Goal: Task Accomplishment & Management: Use online tool/utility

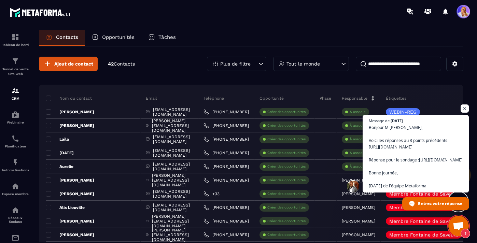
scroll to position [7253, 0]
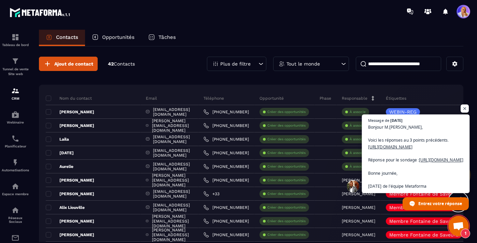
click at [401, 129] on span "Bonjour M.Jean Manuel, Voici les réponses au 3 points précédents. https://www.l…" at bounding box center [415, 157] width 95 height 66
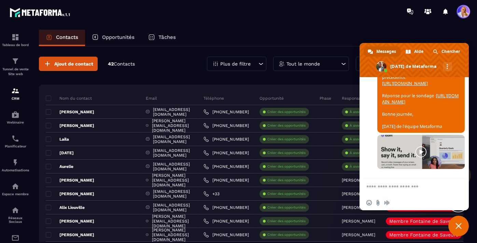
scroll to position [7198, 0]
click at [404, 86] on link "https://www.loom.com/share/697b0a6a63284beba2e121312fb7bb56" at bounding box center [405, 84] width 46 height 6
click at [417, 105] on link "https://www.loom.com/share/83168e2f69a846ef95e4224ea62e79da?sid=01c5d723-7067-4…" at bounding box center [420, 99] width 77 height 12
click at [12, 116] on img at bounding box center [15, 115] width 8 height 8
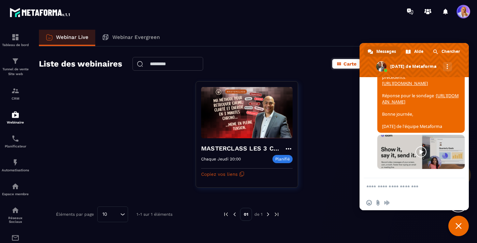
scroll to position [7253, 0]
click at [459, 227] on span "Fermer le chat" at bounding box center [459, 226] width 6 height 6
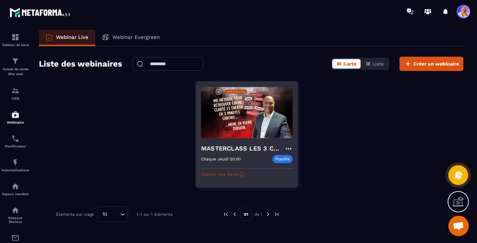
click at [224, 174] on button "Copiez vos liens" at bounding box center [222, 174] width 43 height 11
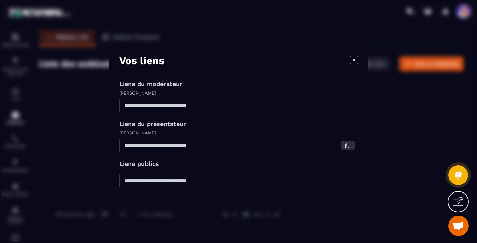
click at [348, 144] on icon "Modal window" at bounding box center [348, 146] width 6 height 6
click at [69, 162] on div "Modal window" at bounding box center [238, 121] width 477 height 243
click at [354, 60] on icon "Modal window" at bounding box center [354, 60] width 8 height 8
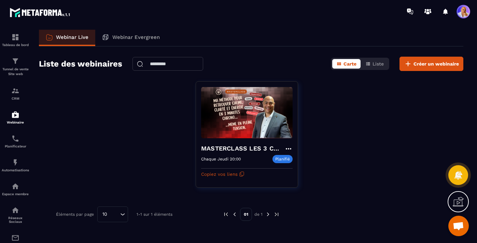
click at [460, 228] on span "Ouvrir le chat" at bounding box center [458, 227] width 11 height 10
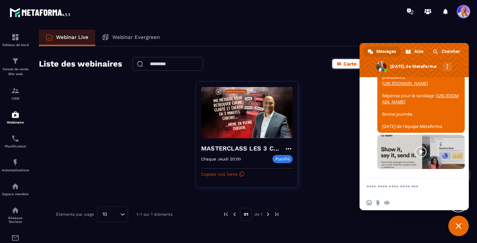
click at [395, 187] on textarea "Entrez votre message..." at bounding box center [407, 187] width 81 height 6
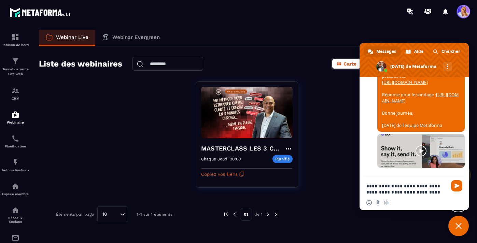
click at [404, 187] on textarea "**********" at bounding box center [407, 189] width 81 height 12
click at [441, 187] on textarea "**********" at bounding box center [407, 189] width 81 height 12
type textarea "**********"
click at [456, 187] on span "Envoyer" at bounding box center [457, 186] width 5 height 5
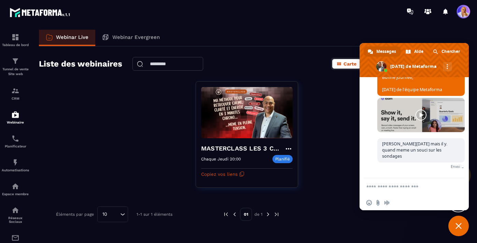
scroll to position [7284, 0]
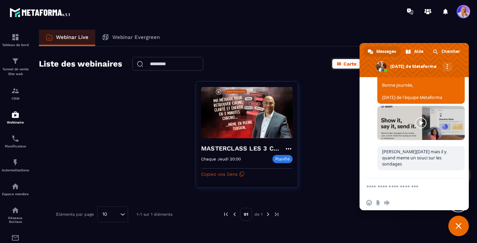
paste textarea "**********"
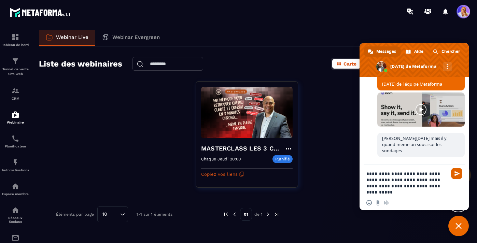
type textarea "**********"
click at [455, 173] on span "Envoyer" at bounding box center [457, 173] width 5 height 5
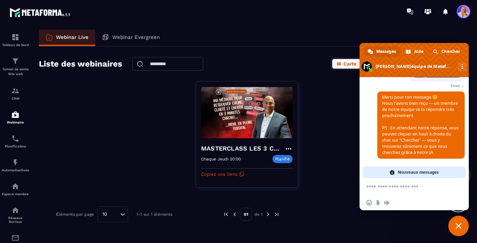
scroll to position [7314, 0]
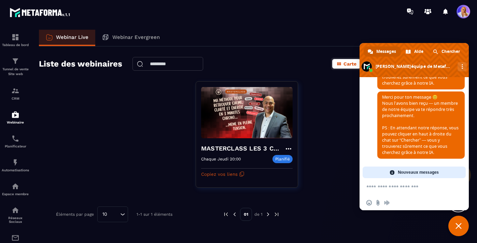
click at [456, 226] on span "Fermer le chat" at bounding box center [459, 226] width 6 height 6
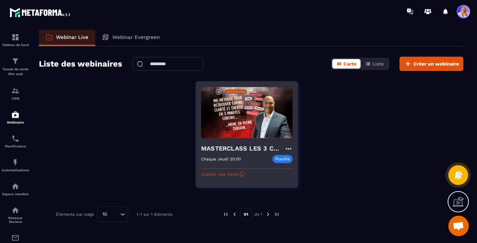
click at [245, 148] on h4 "MASTERCLASS LES 3 CLES CONCRÊTES POUR SURVIVRE MENTALEMENT" at bounding box center [242, 149] width 83 height 10
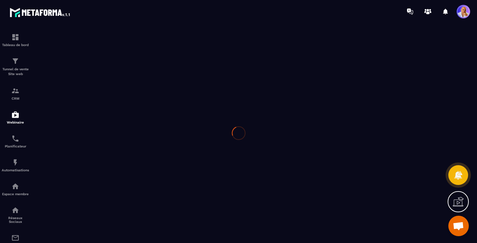
type input "**********"
type textarea "**********"
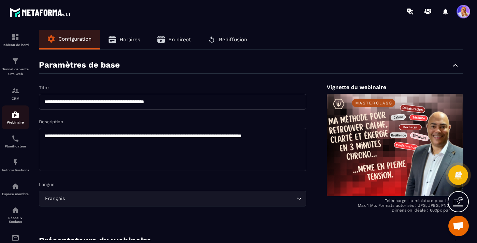
click at [12, 117] on img at bounding box center [15, 115] width 8 height 8
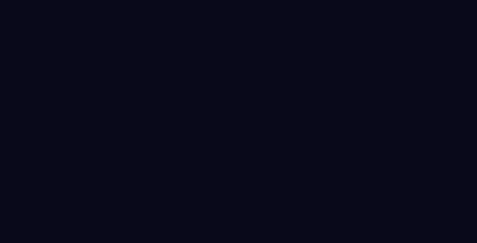
select select "******"
select select "*****"
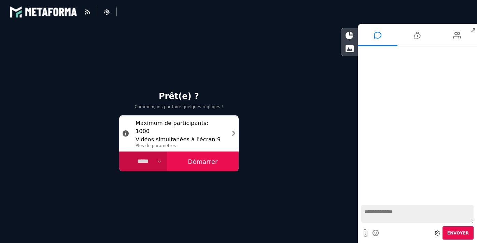
click at [204, 162] on button "Démarrer" at bounding box center [203, 162] width 72 height 20
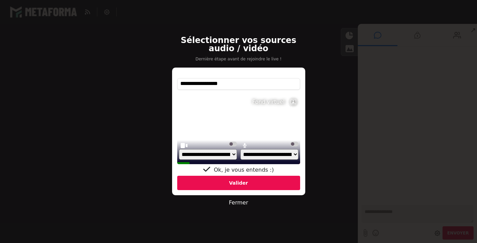
click at [234, 182] on div "Valider" at bounding box center [238, 183] width 123 height 14
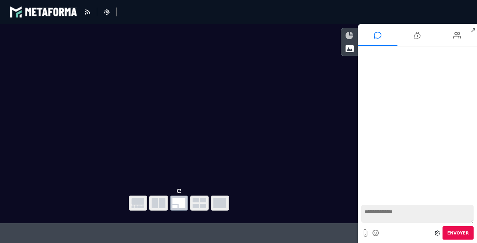
click at [348, 36] on icon at bounding box center [350, 36] width 8 height 8
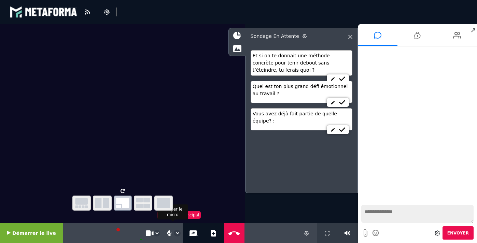
click at [166, 232] on icon at bounding box center [169, 233] width 6 height 7
click at [174, 233] on select "**********" at bounding box center [177, 233] width 6 height 6
click at [342, 130] on icon at bounding box center [342, 129] width 6 height 5
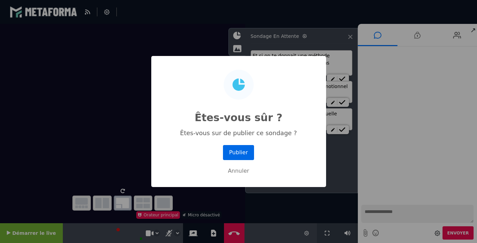
click at [235, 152] on button "Publier" at bounding box center [238, 152] width 31 height 15
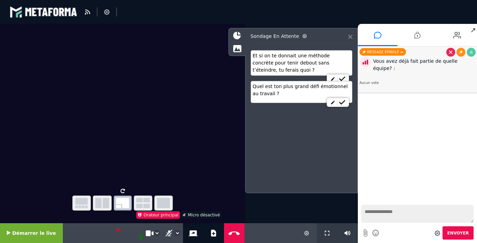
click at [350, 37] on icon at bounding box center [351, 37] width 4 height 4
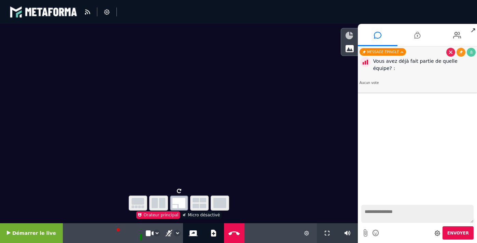
click at [349, 37] on icon at bounding box center [350, 36] width 8 height 8
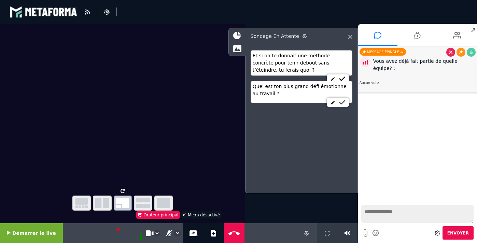
click at [343, 103] on icon at bounding box center [342, 102] width 6 height 5
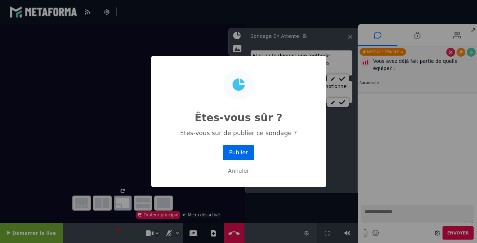
click at [235, 151] on button "Publier" at bounding box center [238, 152] width 31 height 15
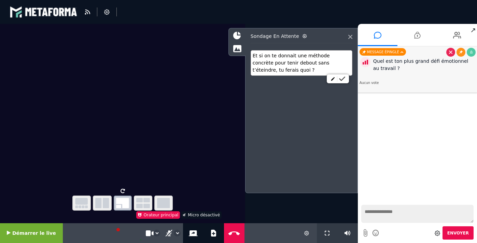
click at [343, 79] on icon at bounding box center [342, 79] width 6 height 5
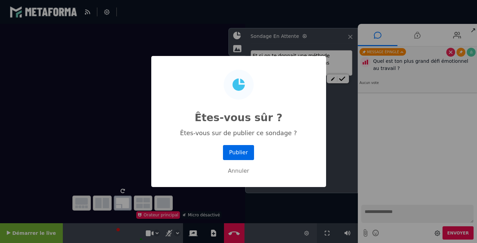
click at [231, 159] on button "Publier" at bounding box center [238, 152] width 31 height 15
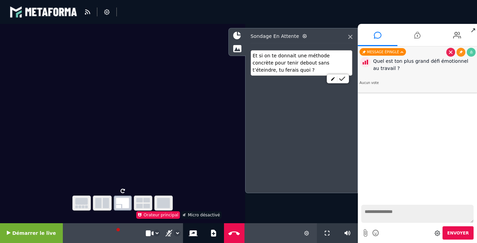
click at [343, 79] on icon at bounding box center [342, 79] width 6 height 5
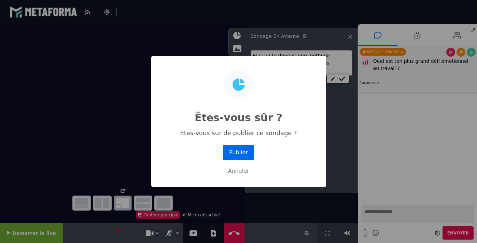
click at [233, 152] on button "Publier" at bounding box center [238, 152] width 31 height 15
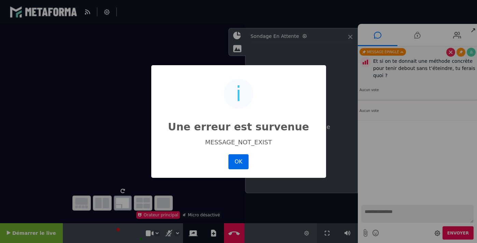
click at [238, 164] on button "OK" at bounding box center [239, 161] width 20 height 15
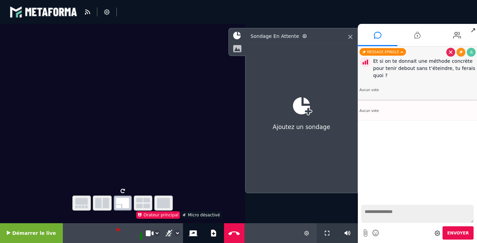
click at [236, 50] on icon at bounding box center [237, 49] width 9 height 8
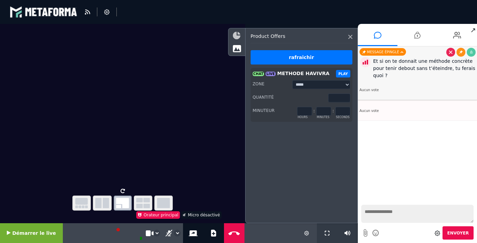
click at [235, 35] on icon at bounding box center [237, 36] width 8 height 8
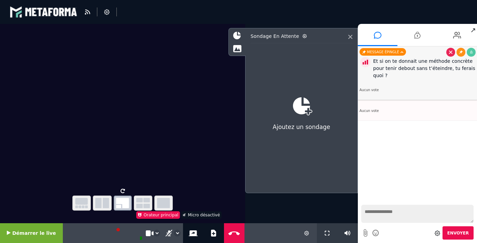
click at [412, 69] on div "Et si on te donnait une méthode concrète pour tenir debout sans t’éteindre, tu …" at bounding box center [425, 69] width 102 height 22
click at [303, 38] on icon at bounding box center [305, 36] width 4 height 4
click at [303, 36] on icon at bounding box center [305, 36] width 4 height 4
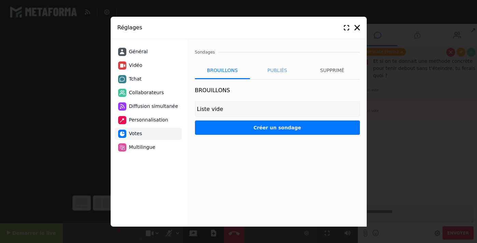
click at [276, 70] on li "Publiés" at bounding box center [277, 70] width 55 height 17
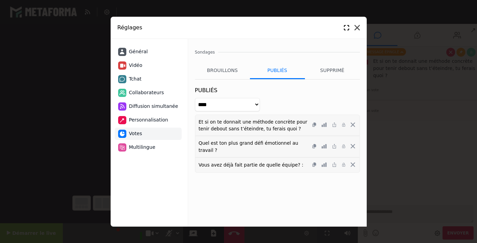
click at [357, 27] on icon at bounding box center [357, 27] width 5 height 5
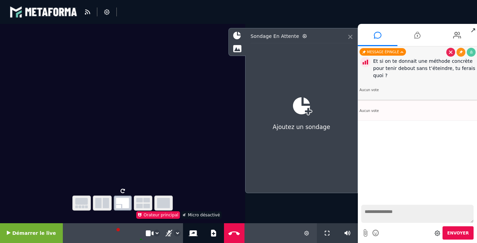
click at [350, 37] on icon at bounding box center [351, 37] width 4 height 4
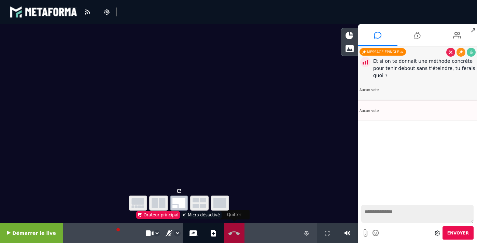
click at [231, 231] on icon at bounding box center [234, 233] width 15 height 5
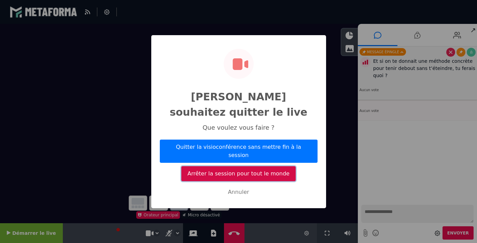
click at [242, 166] on button "Arrêter la session pour tout le monde" at bounding box center [238, 173] width 114 height 15
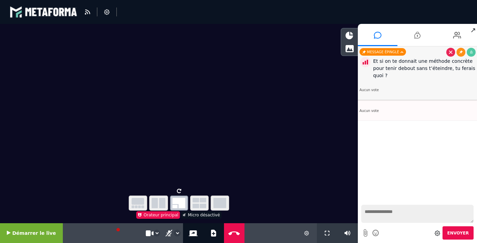
select select "*****"
